Goal: Information Seeking & Learning: Learn about a topic

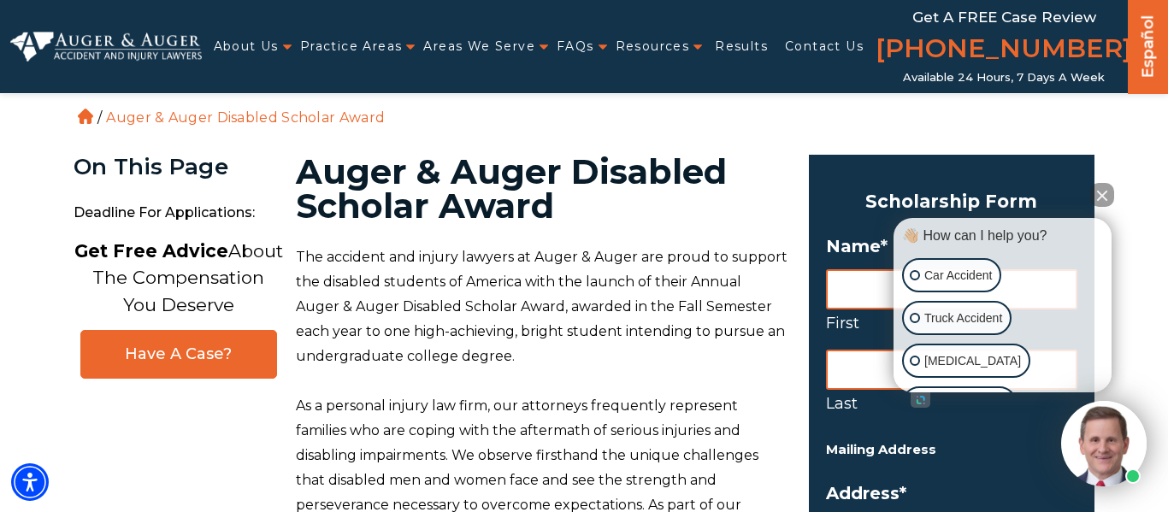
click at [593, 205] on h1 "Auger & Auger Disabled Scholar Award" at bounding box center [542, 189] width 493 height 68
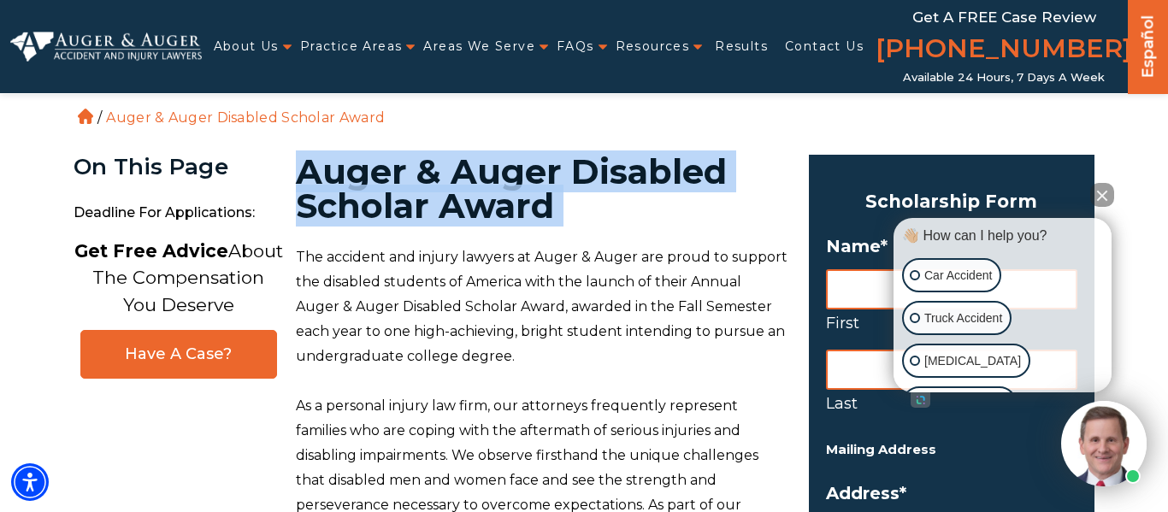
click at [593, 205] on h1 "Auger & Auger Disabled Scholar Award" at bounding box center [542, 189] width 493 height 68
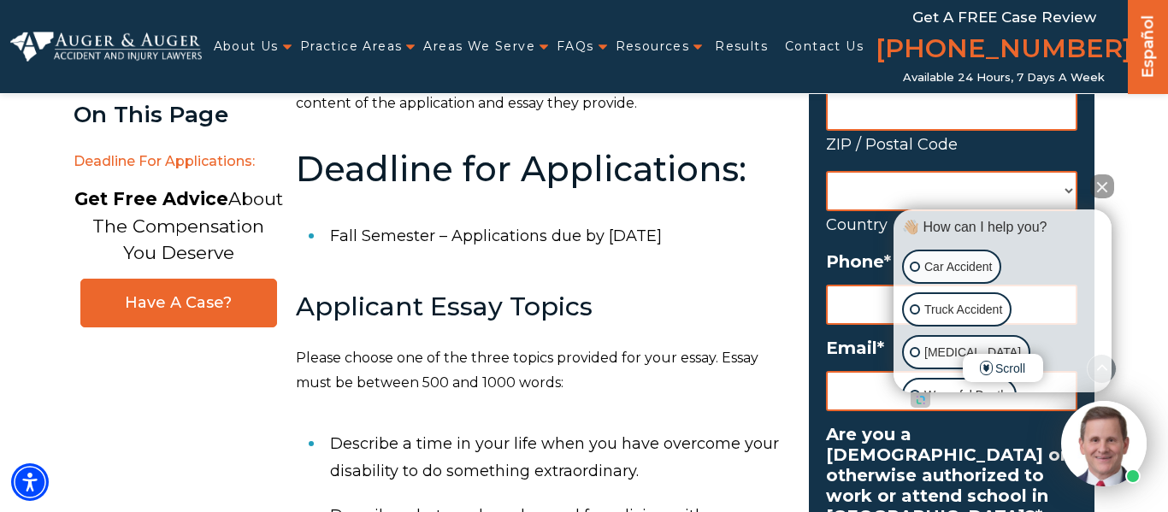
scroll to position [751, 0]
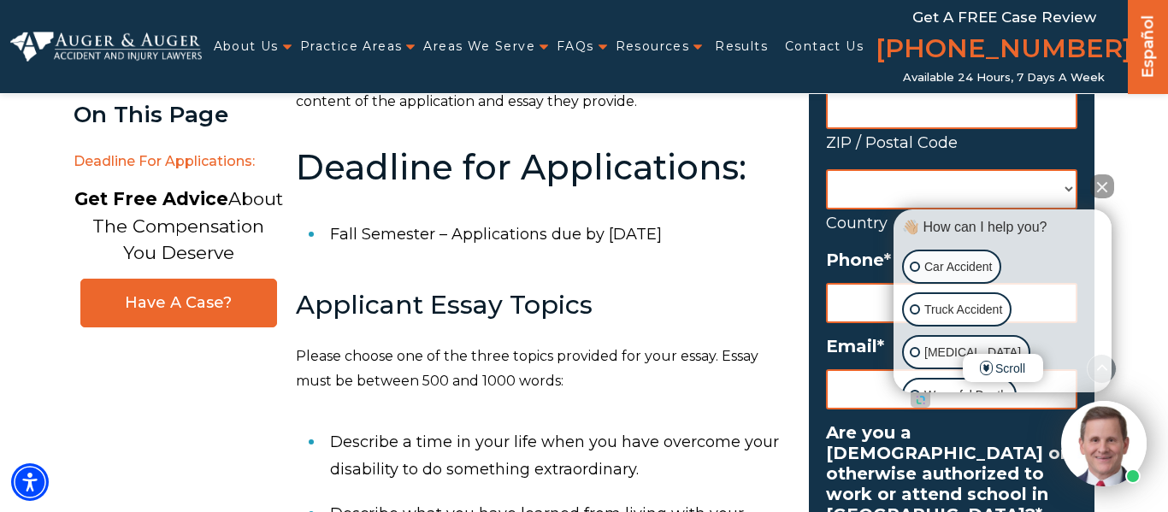
click at [1099, 182] on button "Close Intaker Chat Widget" at bounding box center [1102, 186] width 24 height 24
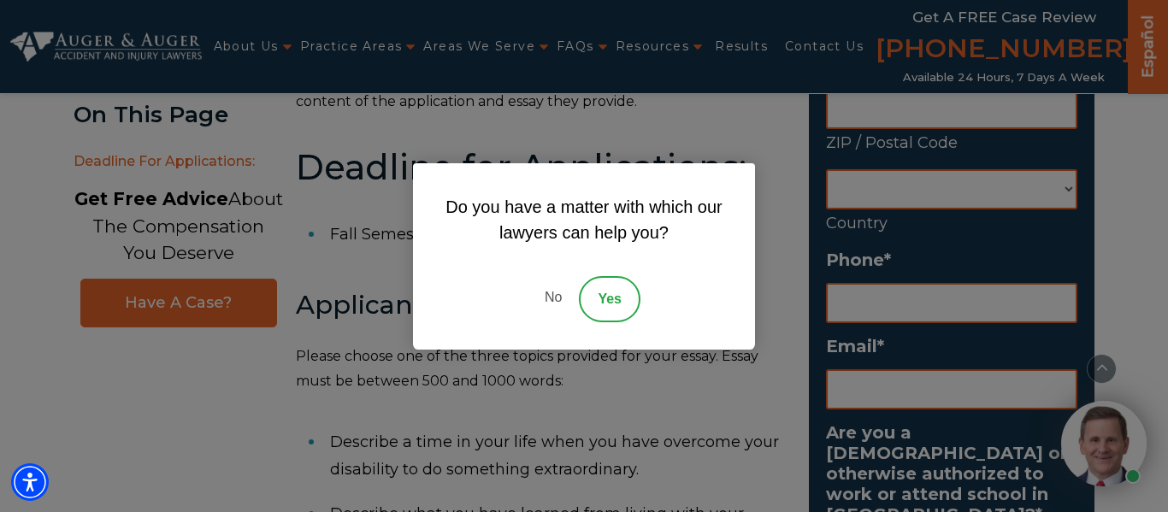
click at [551, 295] on link "No" at bounding box center [553, 299] width 51 height 46
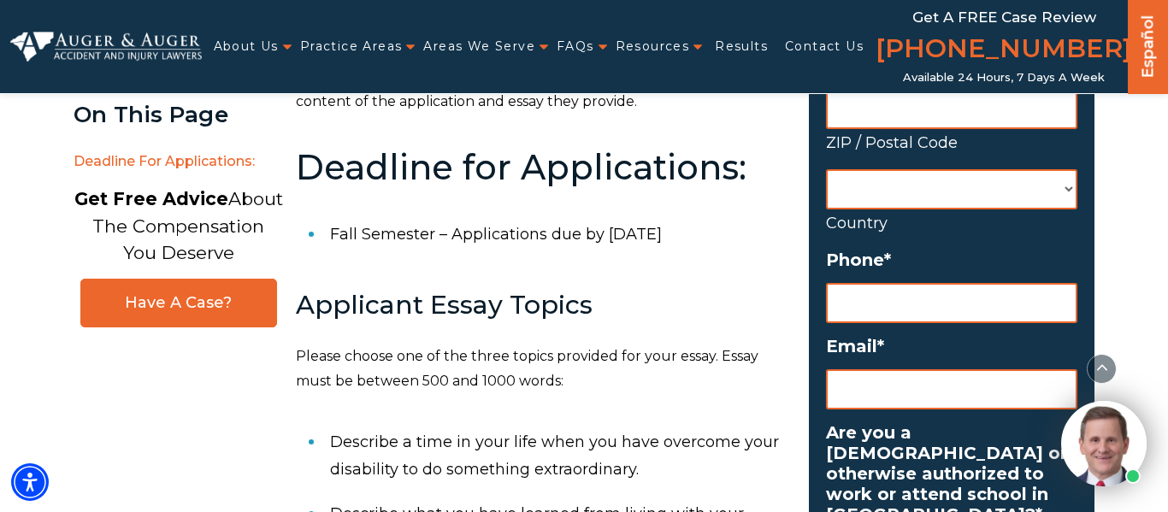
click at [558, 291] on h3 "Applicant Essay Topics" at bounding box center [542, 305] width 493 height 28
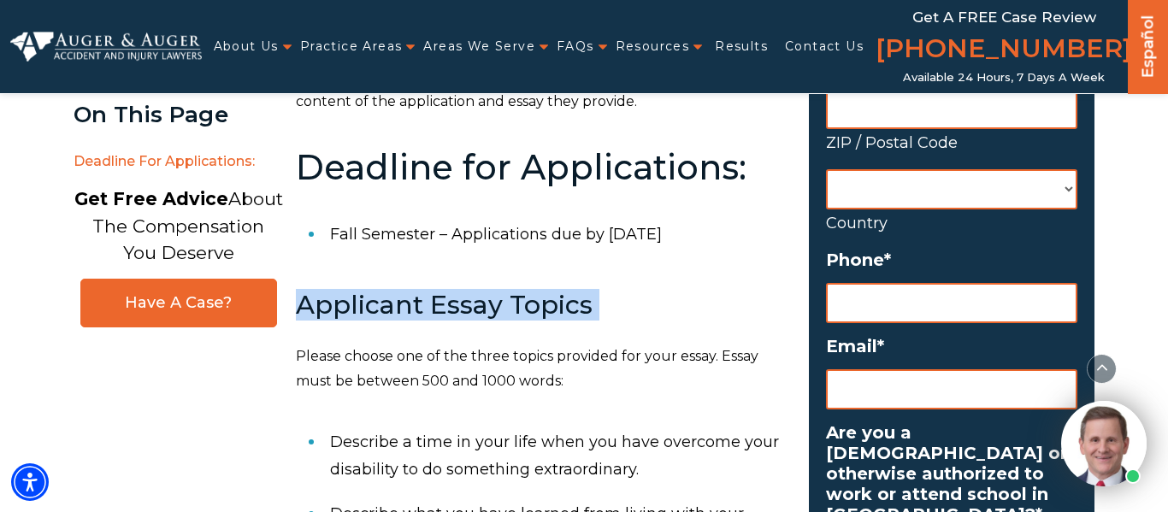
click at [558, 291] on h3 "Applicant Essay Topics" at bounding box center [542, 305] width 493 height 28
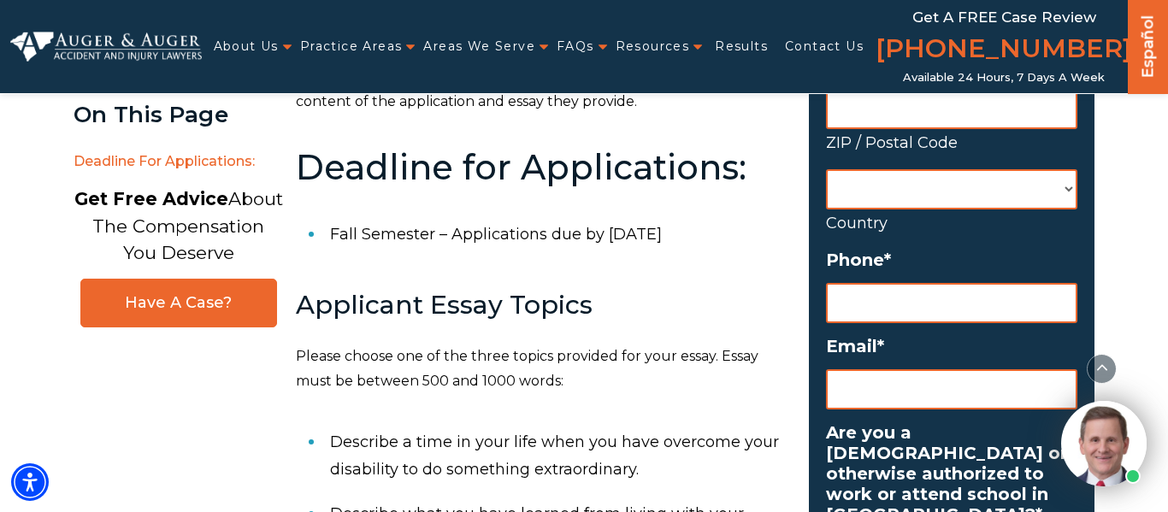
click at [558, 291] on h3 "Applicant Essay Topics" at bounding box center [542, 305] width 493 height 28
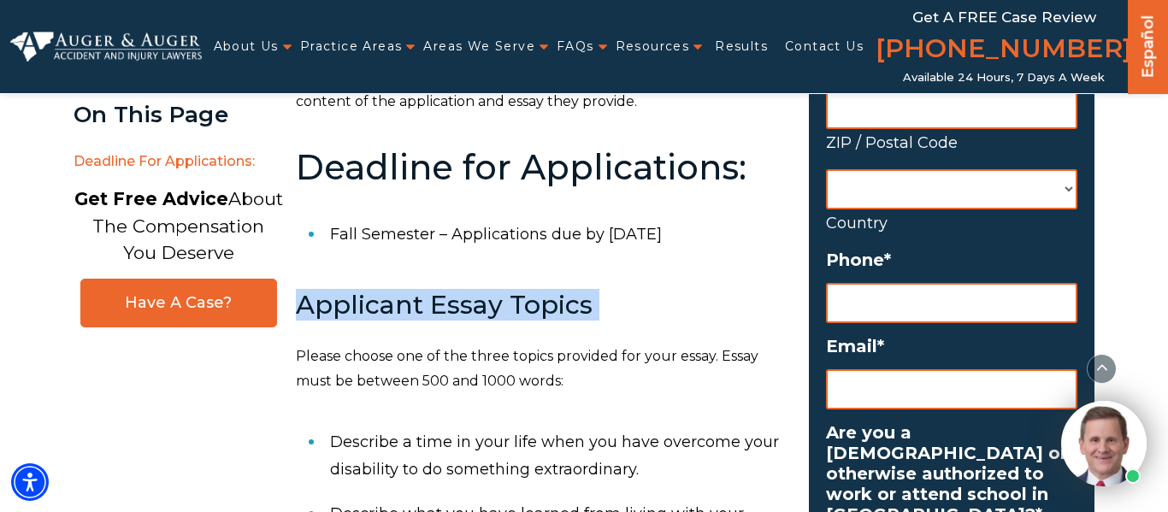
click at [558, 291] on h3 "Applicant Essay Topics" at bounding box center [542, 305] width 493 height 28
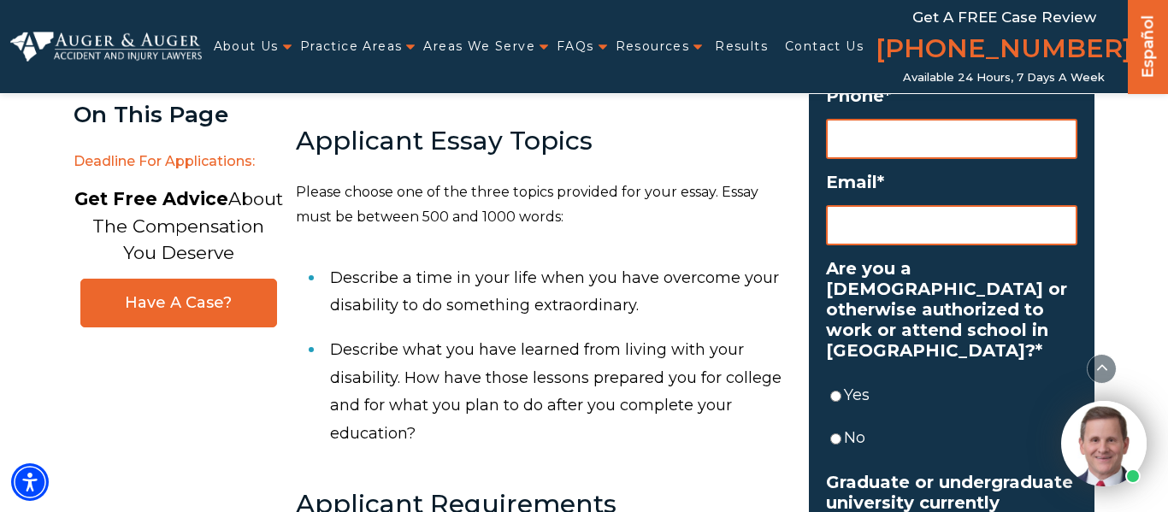
scroll to position [933, 0]
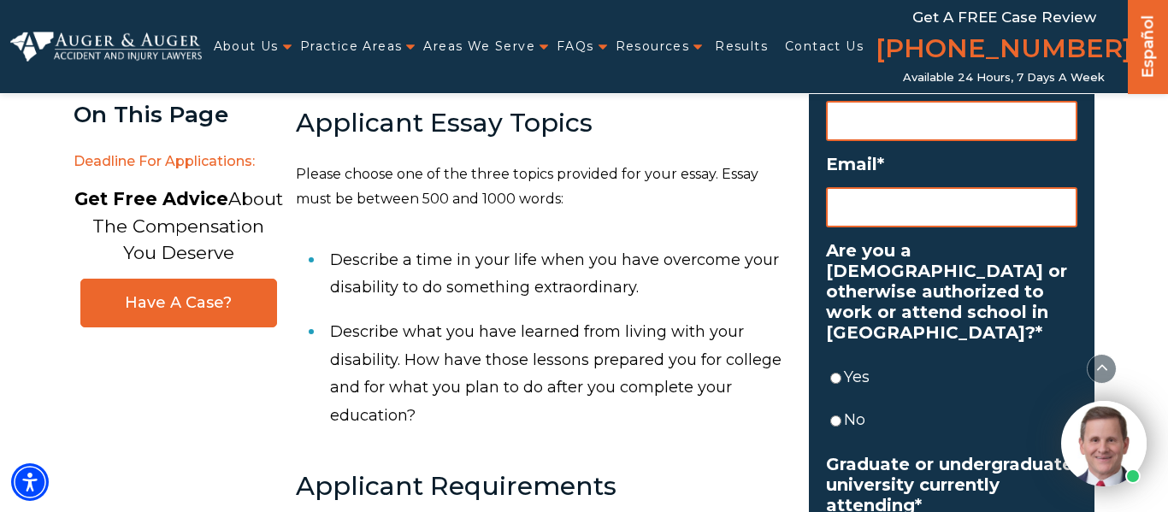
click at [558, 281] on li "Describe a time in your life when you have overcome your disability to do somet…" at bounding box center [559, 274] width 458 height 73
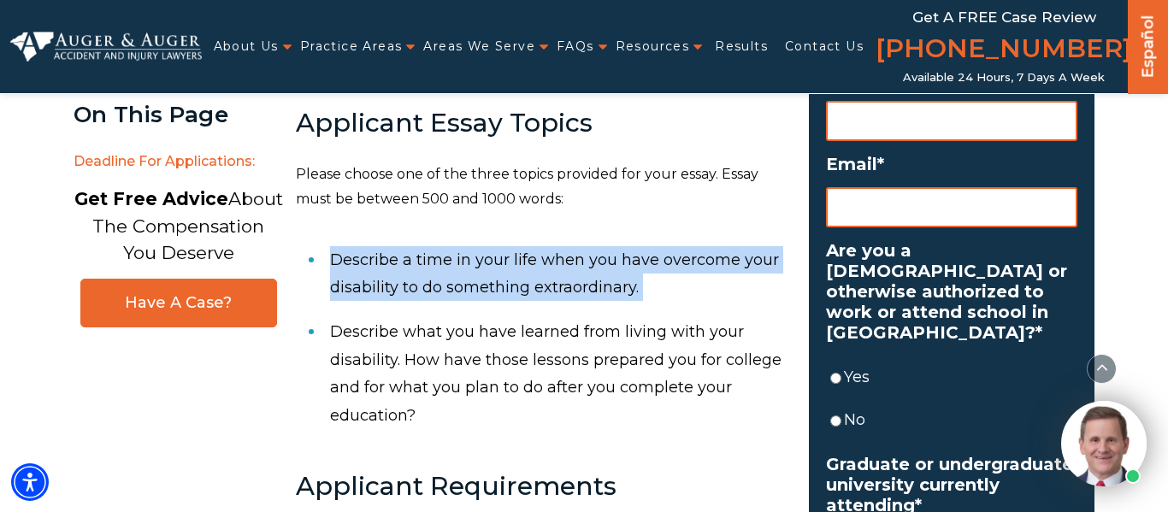
click at [558, 281] on li "Describe a time in your life when you have overcome your disability to do somet…" at bounding box center [559, 274] width 458 height 73
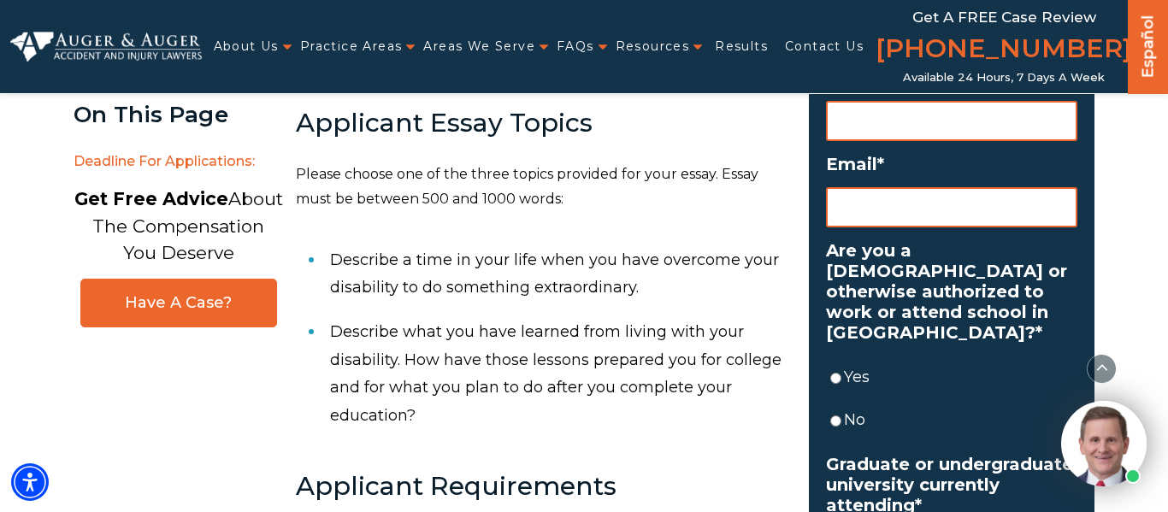
click at [583, 273] on li "Describe a time in your life when you have overcome your disability to do somet…" at bounding box center [559, 274] width 458 height 73
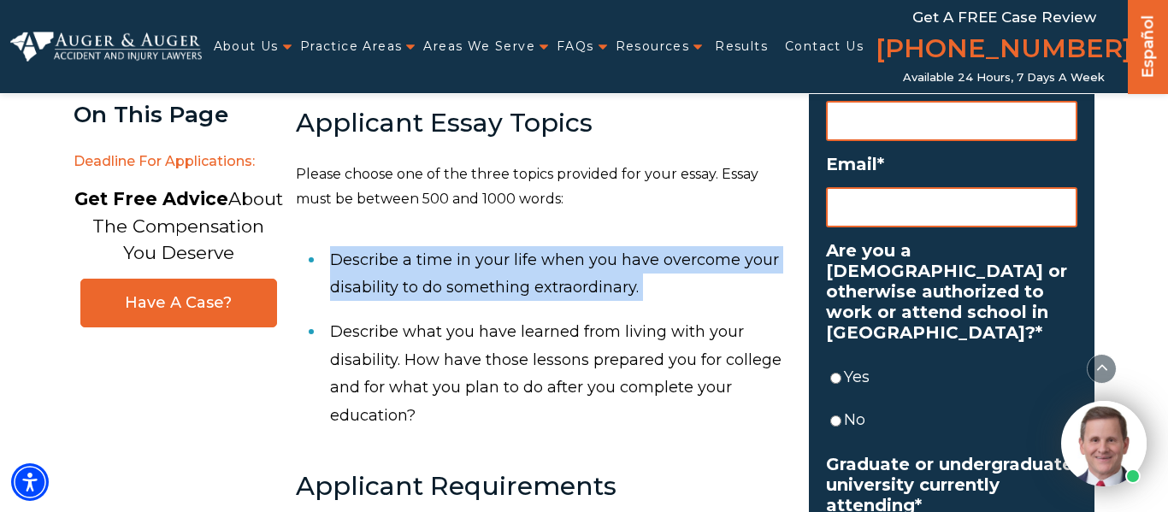
click at [583, 266] on li "Describe a time in your life when you have overcome your disability to do somet…" at bounding box center [559, 274] width 458 height 73
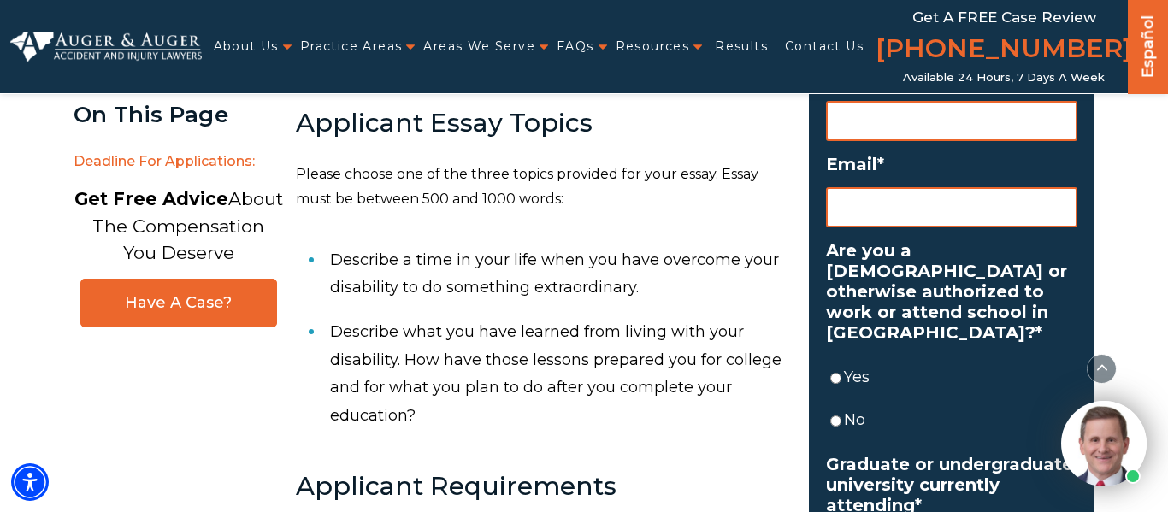
click at [583, 266] on li "Describe a time in your life when you have overcome your disability to do somet…" at bounding box center [559, 274] width 458 height 73
click at [584, 262] on li "Describe a time in your life when you have overcome your disability to do somet…" at bounding box center [559, 274] width 458 height 73
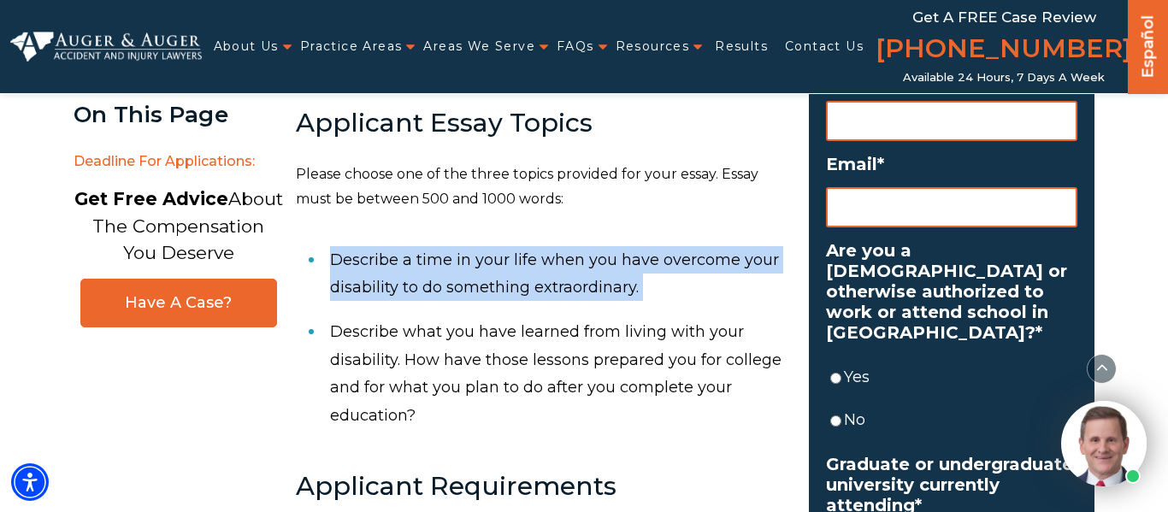
click at [584, 262] on li "Describe a time in your life when you have overcome your disability to do somet…" at bounding box center [559, 274] width 458 height 73
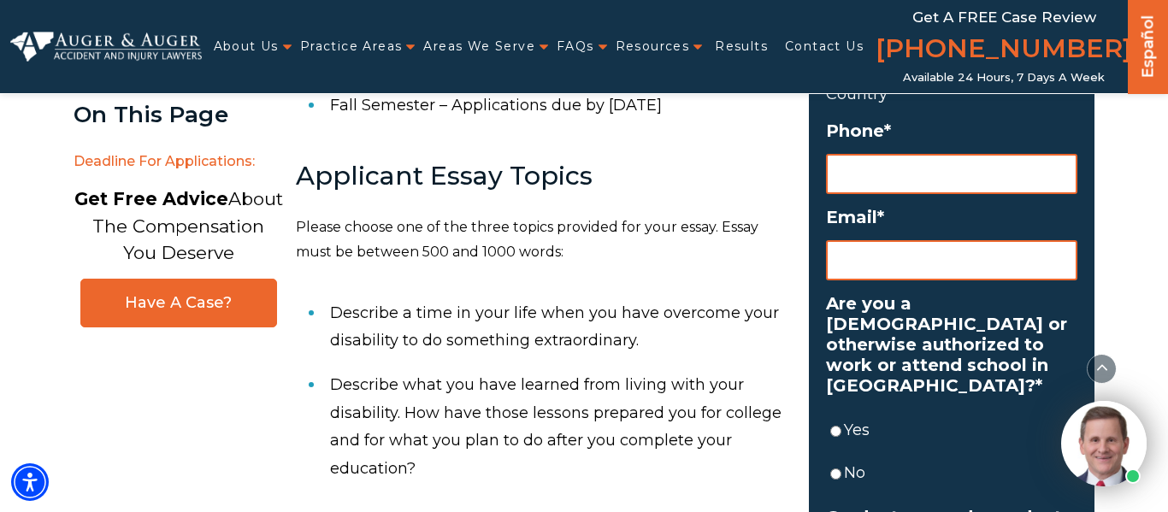
scroll to position [882, 0]
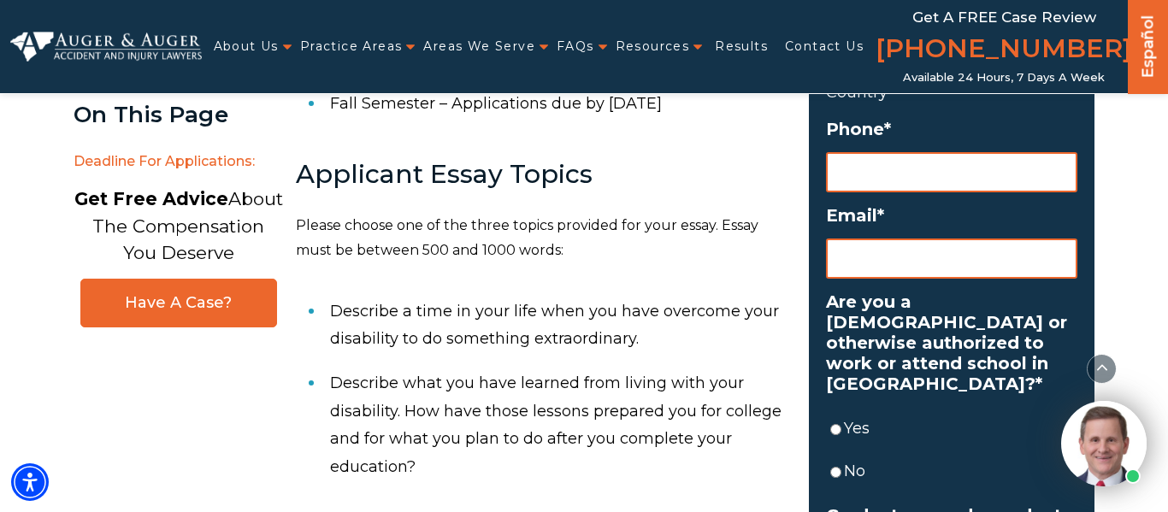
click at [578, 226] on p "Please choose one of the three topics provided for your essay. Essay must be be…" at bounding box center [542, 239] width 493 height 50
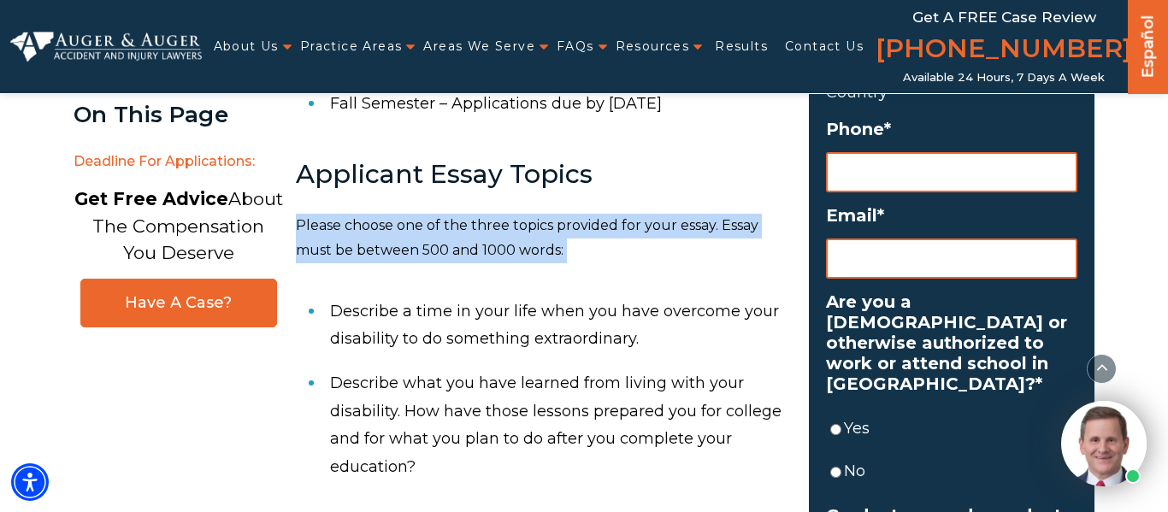
click at [578, 226] on p "Please choose one of the three topics provided for your essay. Essay must be be…" at bounding box center [542, 239] width 493 height 50
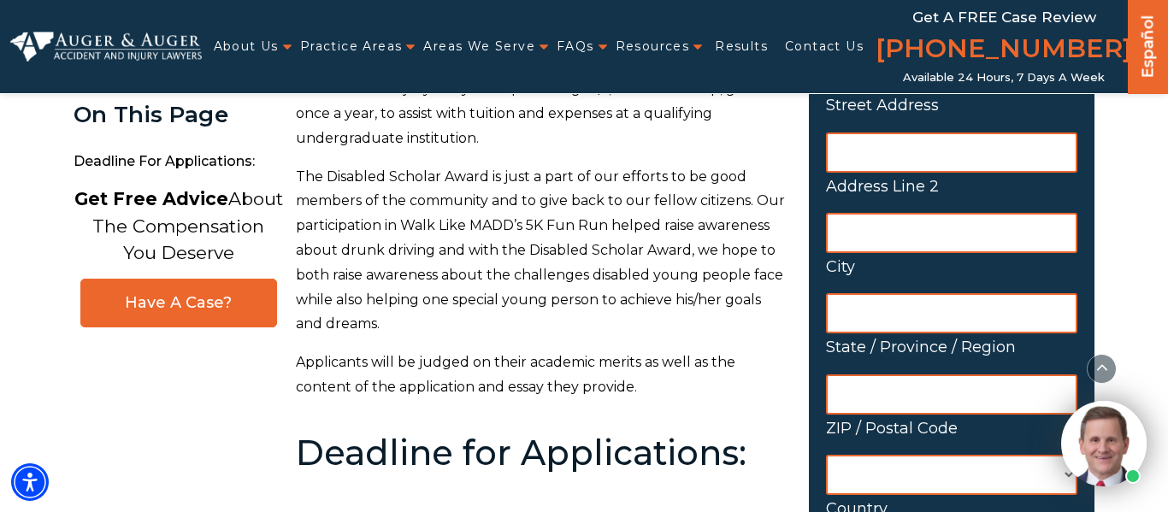
scroll to position [0, 0]
